Goal: Task Accomplishment & Management: Complete application form

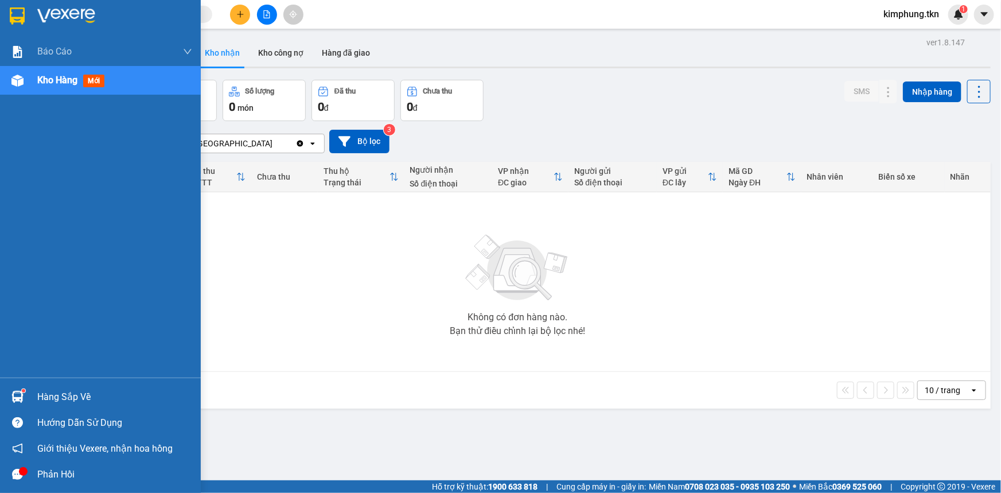
click at [49, 398] on div "Hàng sắp về" at bounding box center [114, 396] width 155 height 17
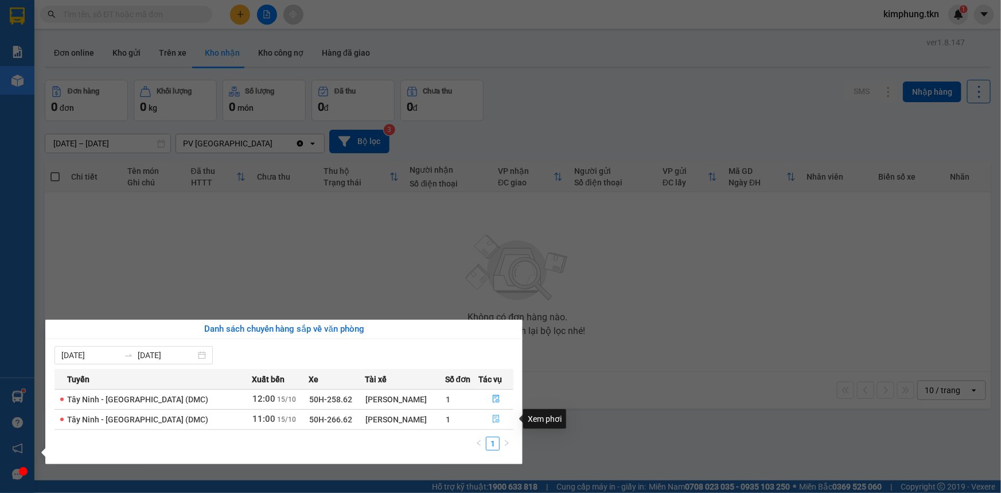
click at [496, 419] on icon "file-done" at bounding box center [496, 419] width 8 height 8
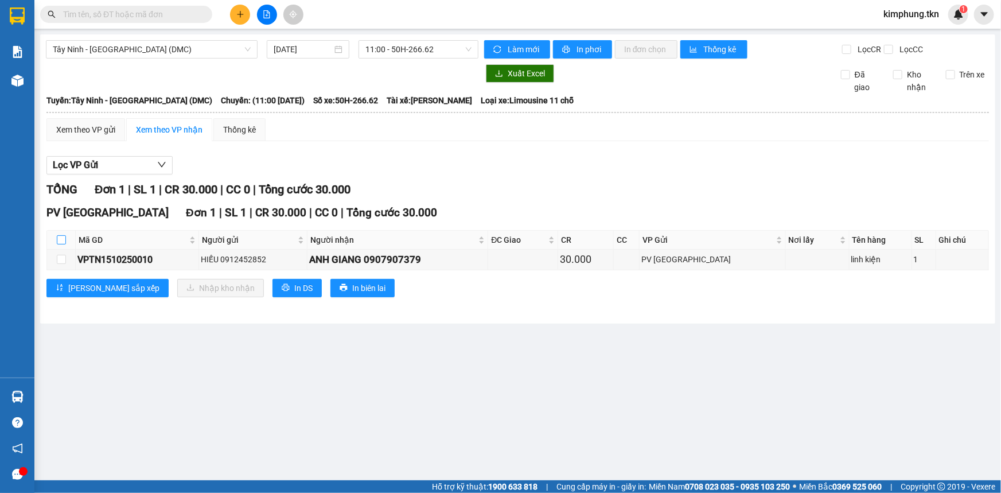
click at [57, 242] on input "checkbox" at bounding box center [61, 239] width 9 height 9
checkbox input "true"
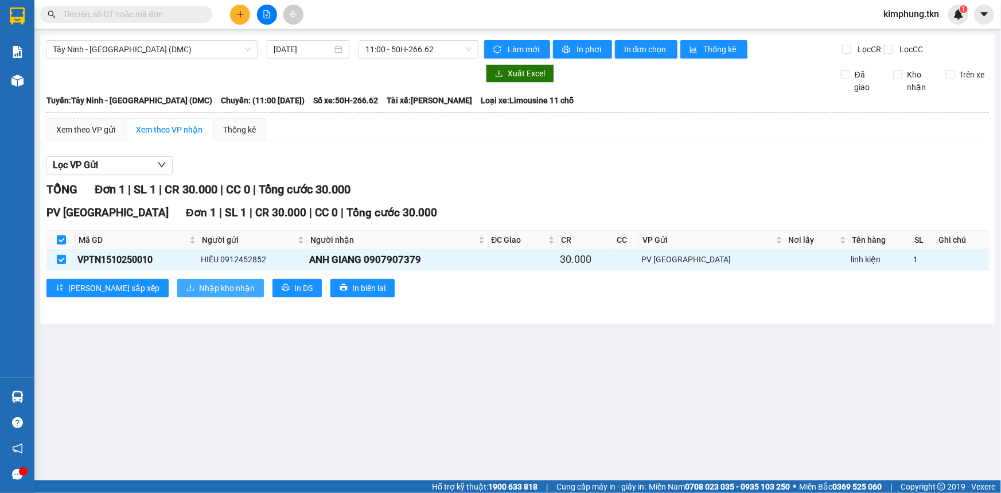
click at [199, 282] on span "Nhập kho nhận" at bounding box center [227, 288] width 56 height 13
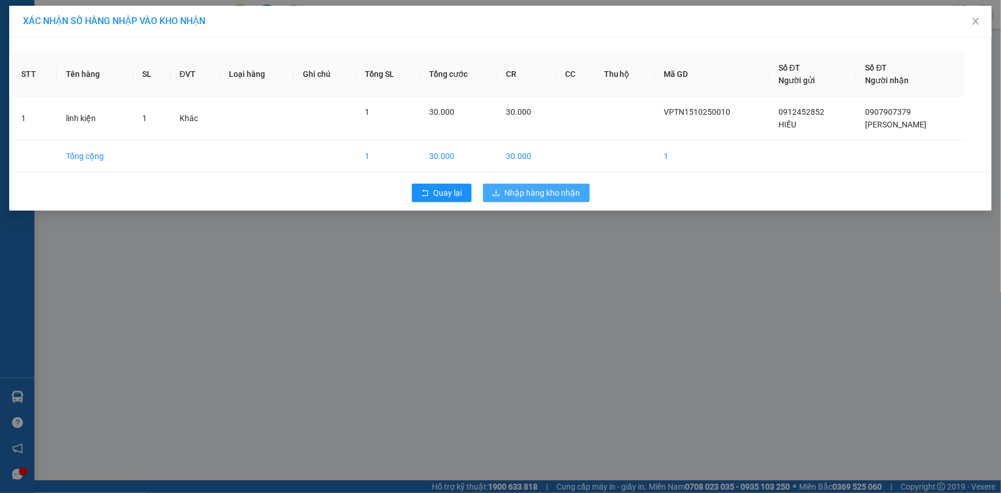
click at [548, 192] on span "Nhập hàng kho nhận" at bounding box center [543, 192] width 76 height 13
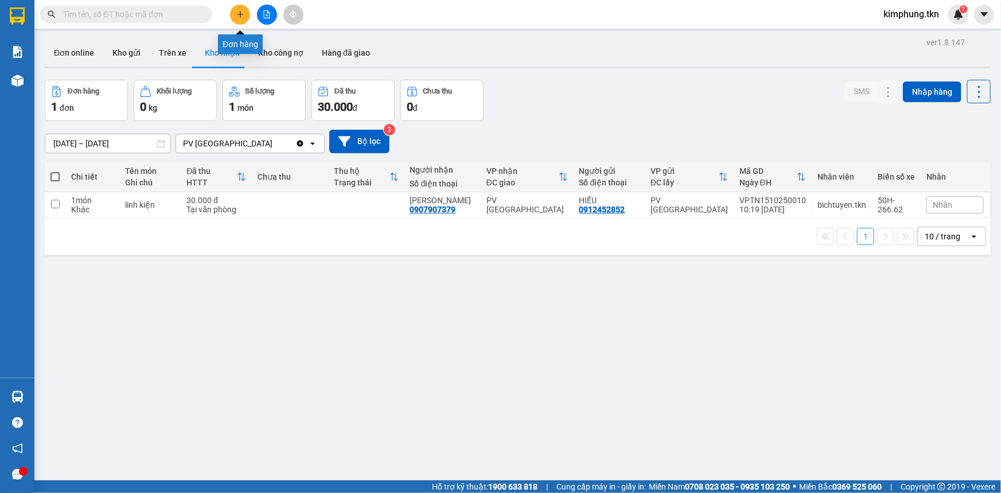
click at [242, 13] on icon "plus" at bounding box center [240, 14] width 8 height 8
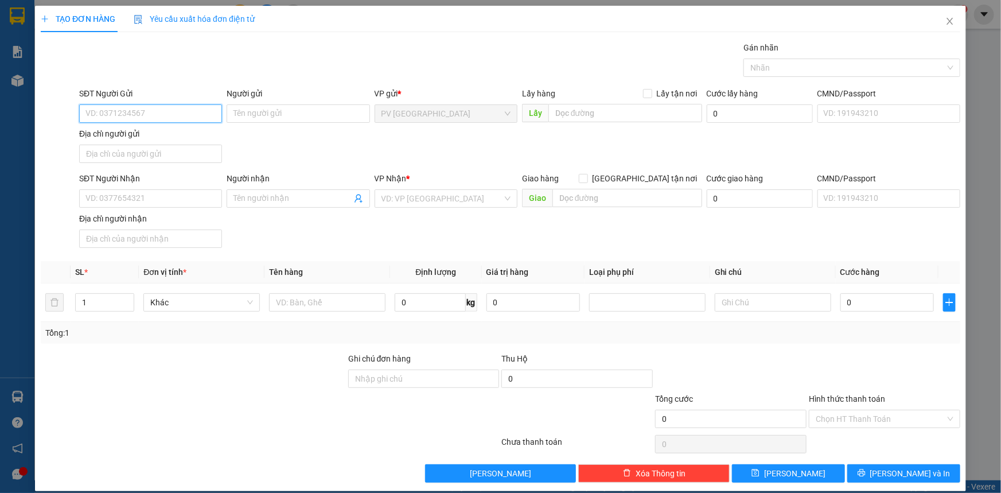
click at [132, 118] on input "SĐT Người Gửi" at bounding box center [150, 113] width 143 height 18
type input "0981920752"
click at [129, 203] on input "SĐT Người Nhận" at bounding box center [150, 198] width 143 height 18
click at [303, 119] on input "Người gửi" at bounding box center [298, 113] width 143 height 18
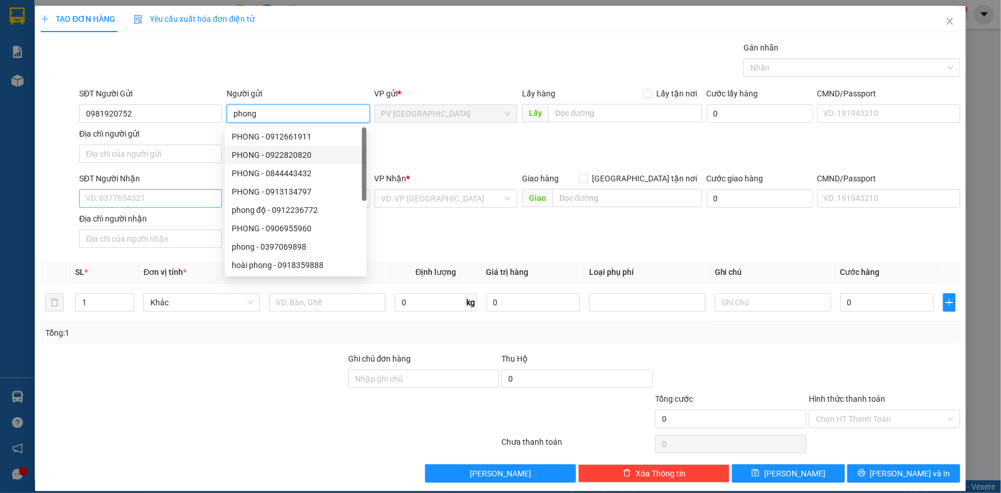
type input "phong"
click at [137, 192] on input "SĐT Người Nhận" at bounding box center [150, 198] width 143 height 18
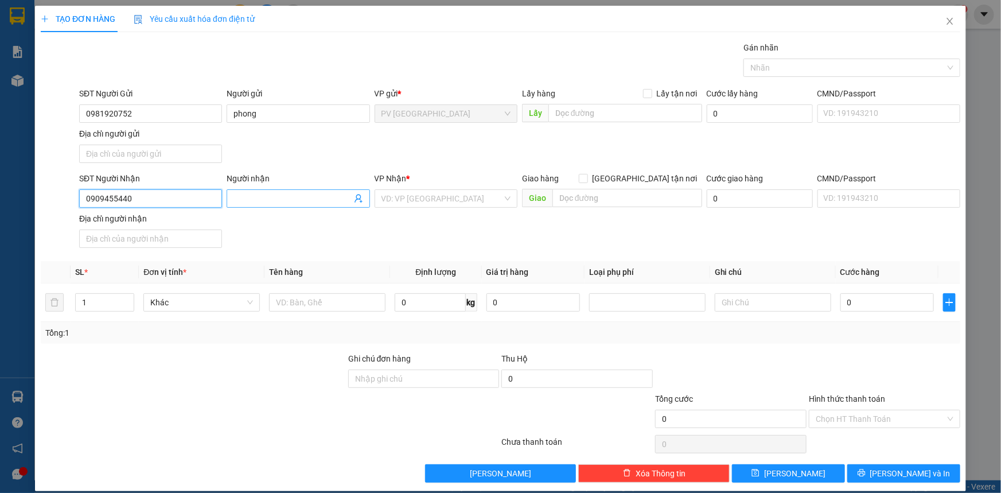
type input "0909455440"
click at [292, 203] on input "Người nhận" at bounding box center [293, 198] width 118 height 13
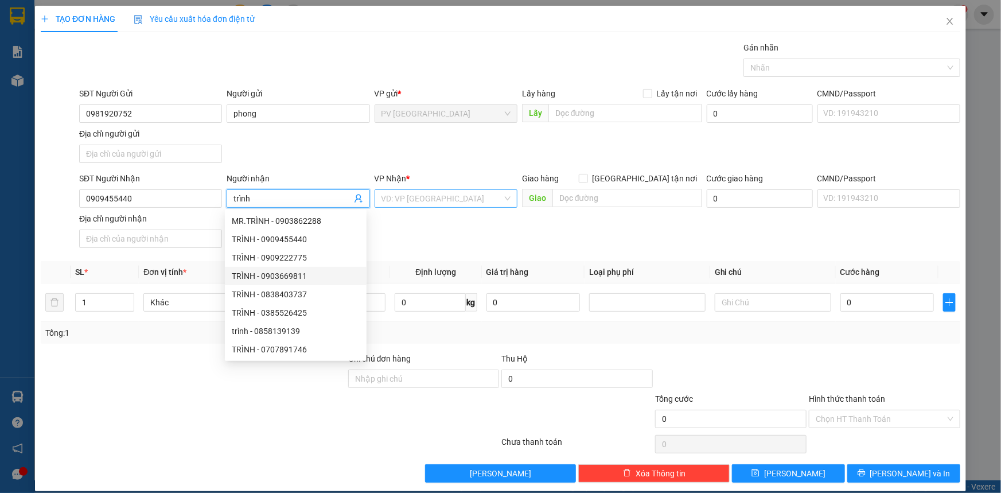
type input "trình"
click at [455, 199] on input "search" at bounding box center [442, 198] width 121 height 17
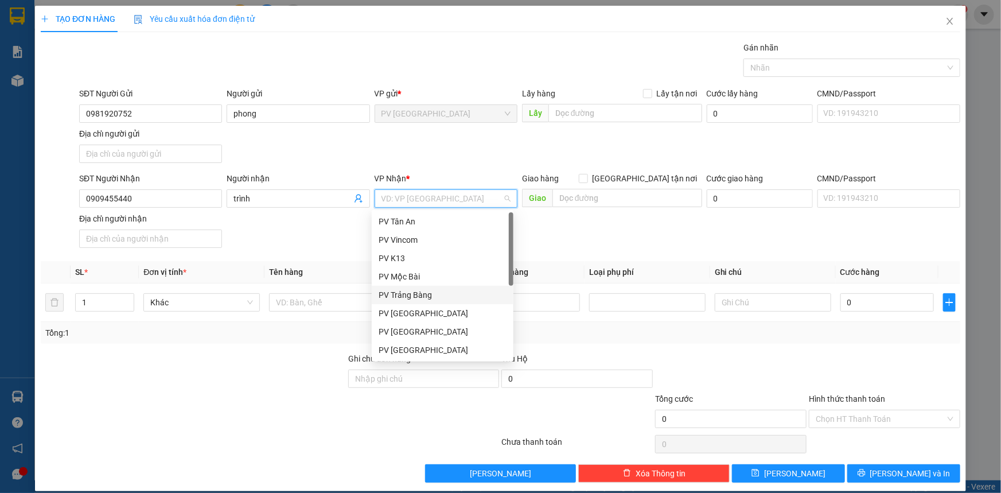
scroll to position [73, 0]
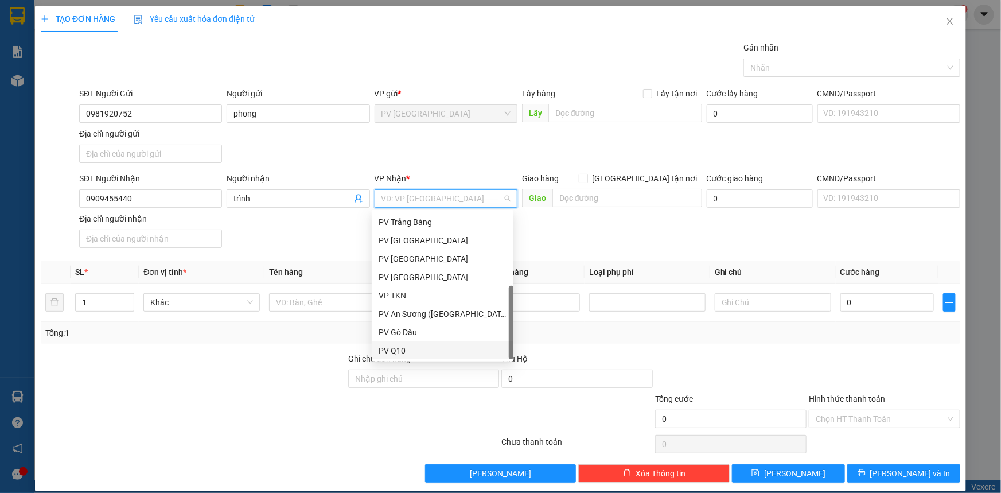
click at [402, 346] on div "PV Q10" at bounding box center [443, 350] width 128 height 13
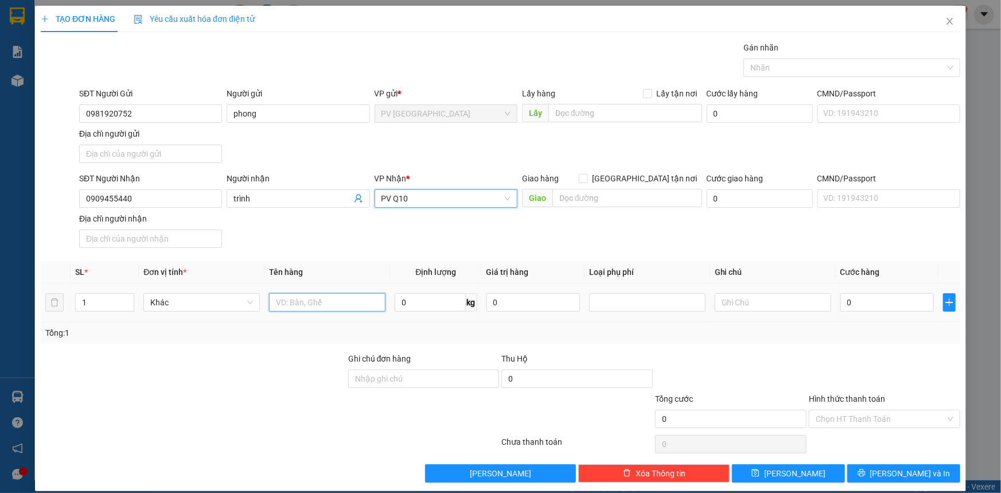
click at [320, 308] on input "text" at bounding box center [327, 302] width 116 height 18
click at [316, 301] on input "máy chuph hình" at bounding box center [327, 302] width 116 height 18
type input "máy chụp hình"
click at [906, 302] on input "0" at bounding box center [888, 302] width 94 height 18
click at [878, 411] on input "Hình thức thanh toán" at bounding box center [881, 418] width 130 height 17
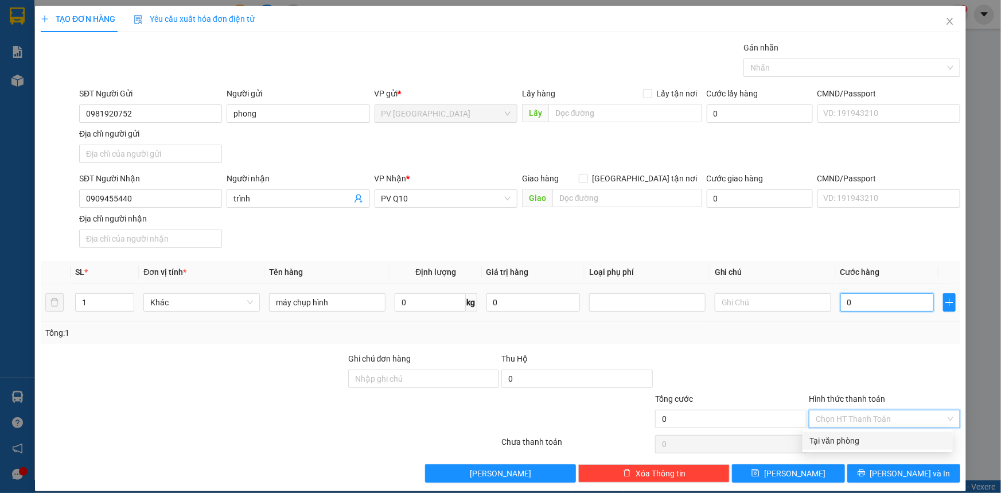
click at [862, 300] on input "0" at bounding box center [888, 302] width 94 height 18
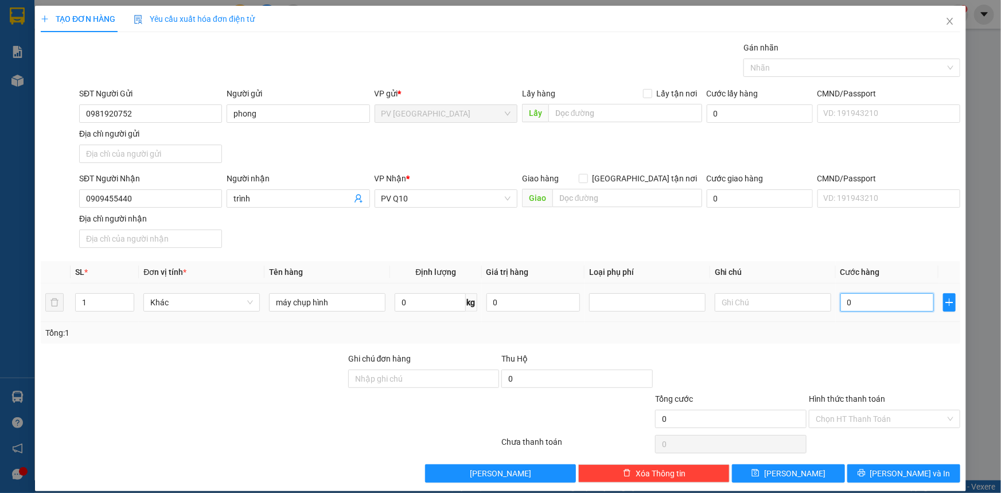
type input "1"
type input "0"
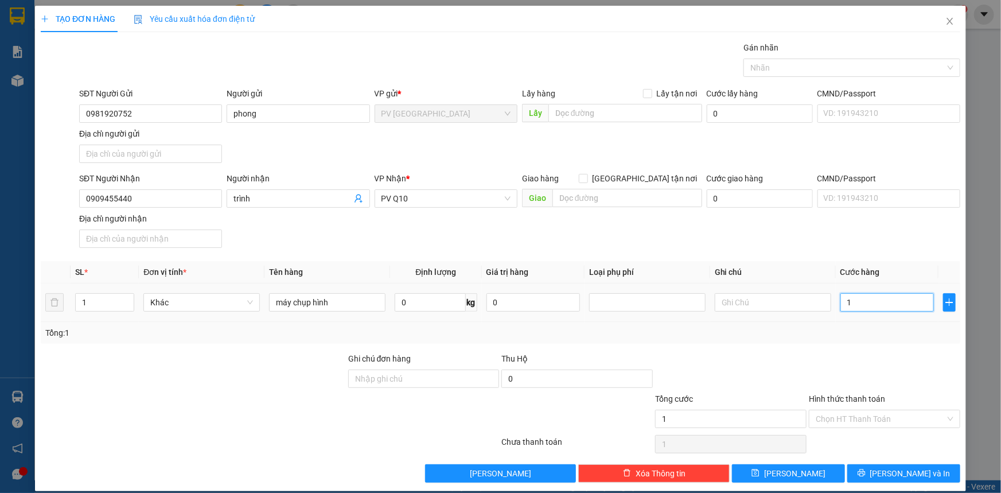
type input "0"
click at [852, 305] on input "0" at bounding box center [888, 302] width 94 height 18
type input "4"
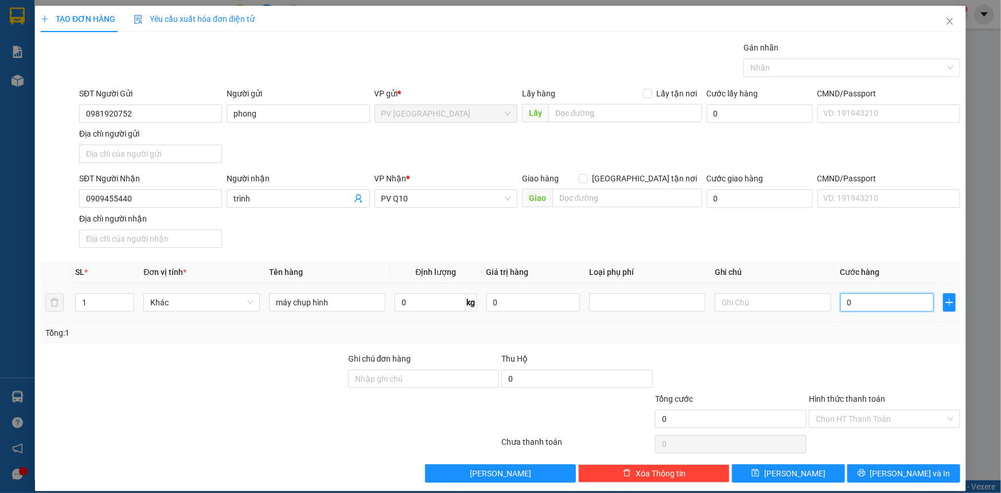
type input "4"
type input "40"
type input "400"
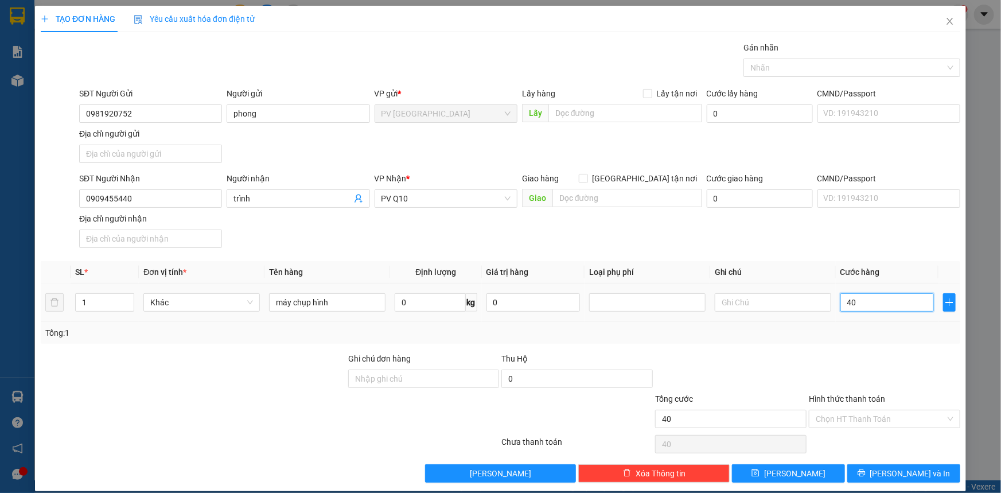
type input "400"
type input "4.000"
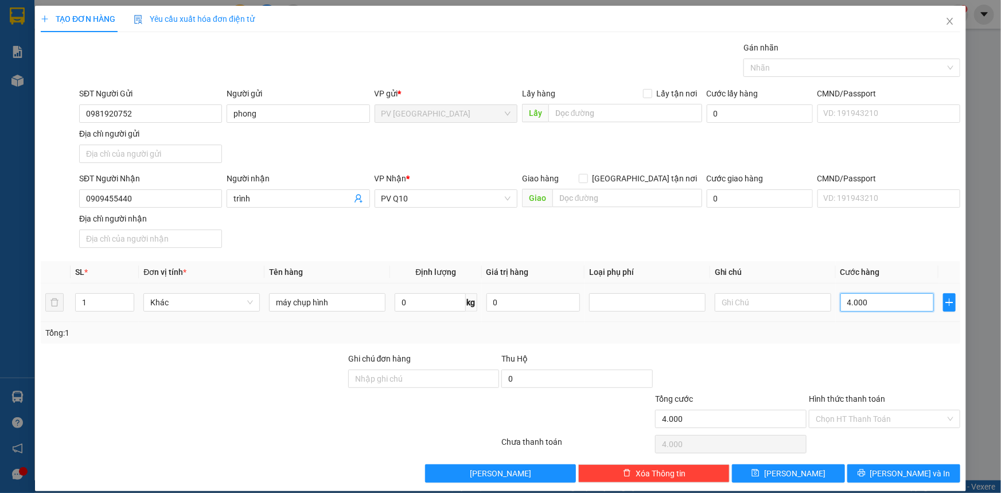
type input "40.000"
click at [748, 301] on input "text" at bounding box center [773, 302] width 116 height 18
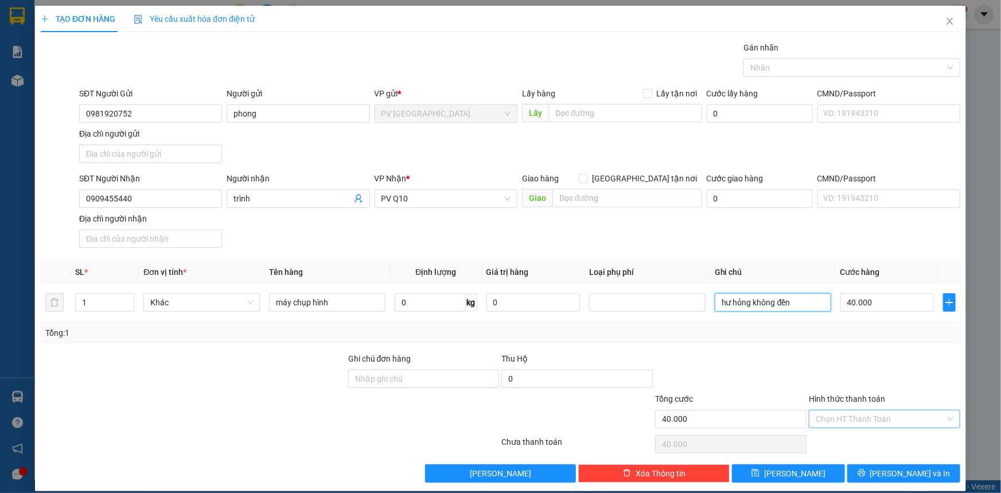
type input "hư hỏng không đền"
click at [877, 422] on input "Hình thức thanh toán" at bounding box center [881, 418] width 130 height 17
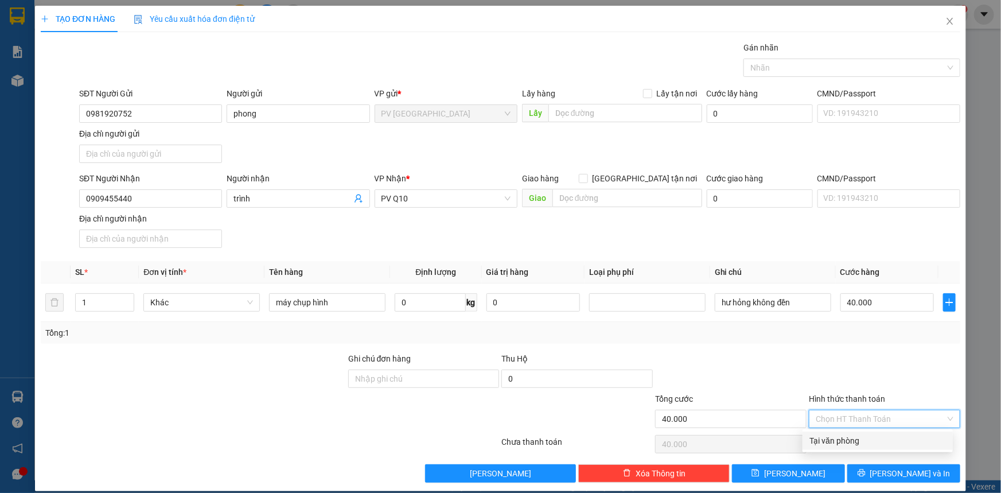
click at [877, 436] on div "Tại văn phòng" at bounding box center [878, 440] width 137 height 13
type input "0"
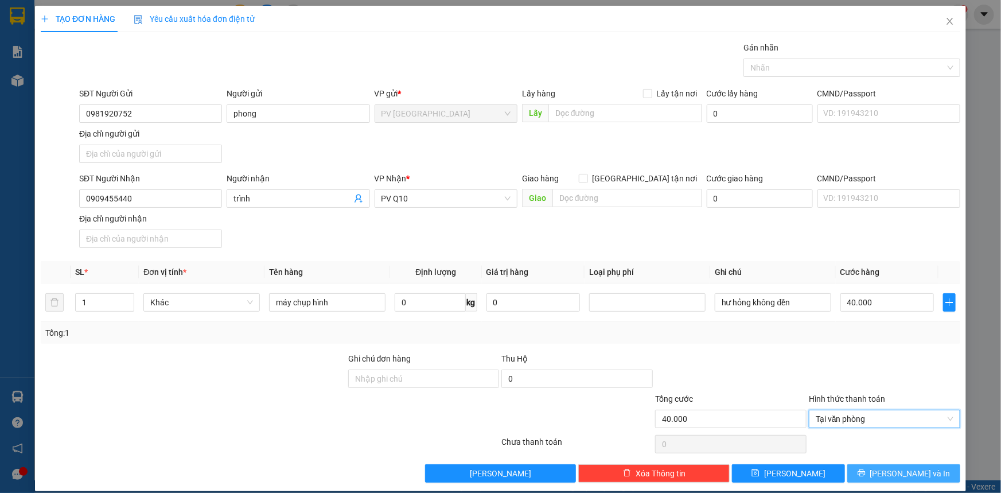
click at [897, 480] on button "[PERSON_NAME] và In" at bounding box center [904, 473] width 113 height 18
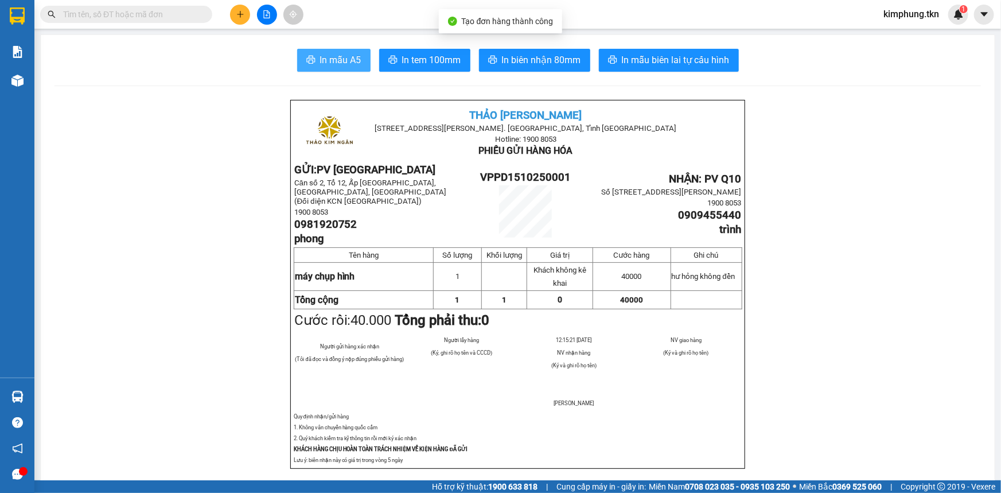
click at [338, 56] on span "In mẫu A5" at bounding box center [340, 60] width 41 height 14
